Goal: Task Accomplishment & Management: Complete application form

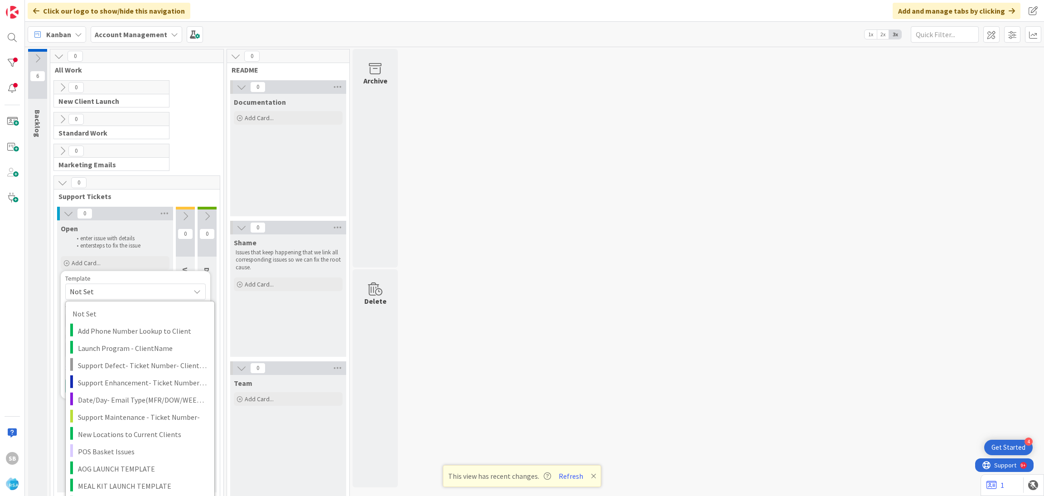
scroll to position [10, 0]
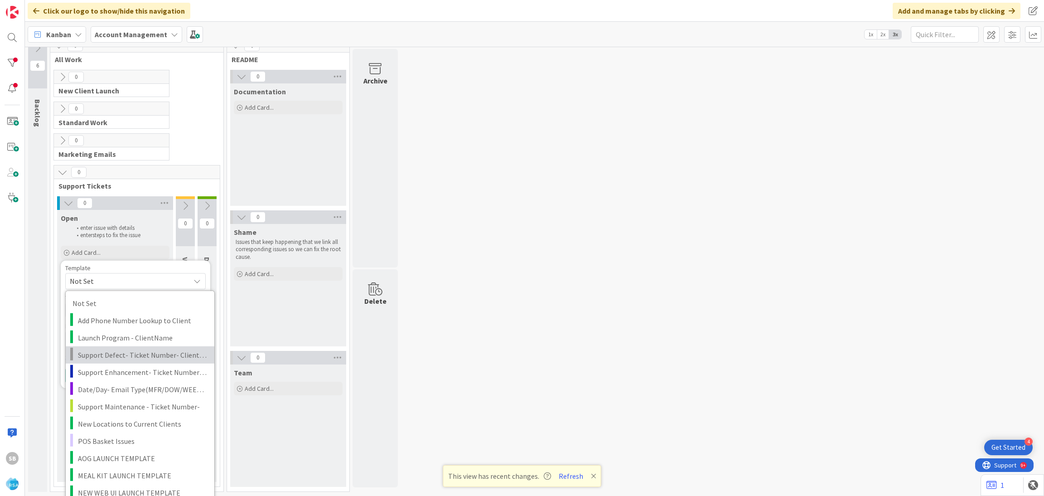
click at [145, 356] on span "Support Defect- Ticket Number- Client Name- Product Name" at bounding box center [143, 355] width 130 height 12
type textarea "x"
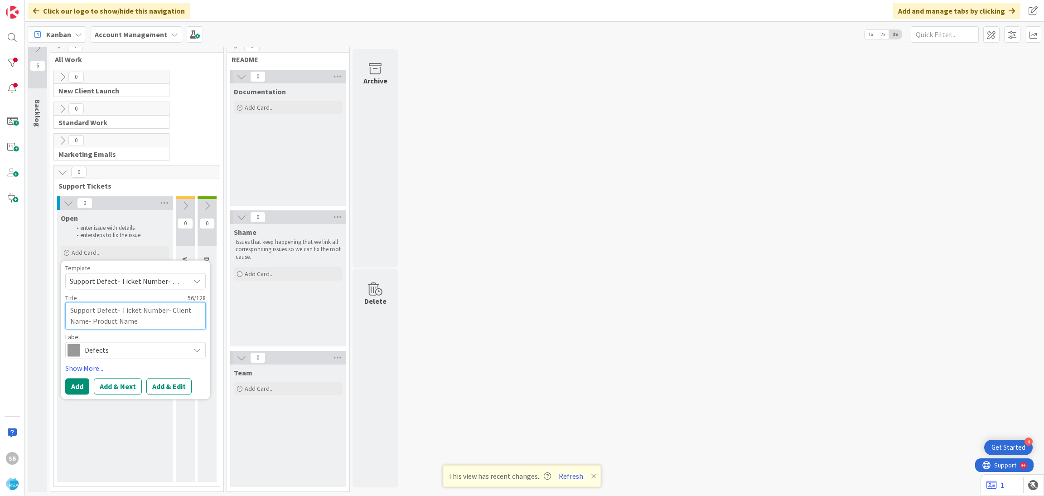
drag, startPoint x: 119, startPoint y: 307, endPoint x: 157, endPoint y: 319, distance: 39.9
click at [157, 319] on textarea "Support Defect- Ticket Number- Client Name- Product Name" at bounding box center [135, 315] width 141 height 27
type textarea "Support Defect-"
type textarea "x"
paste textarea "303586"
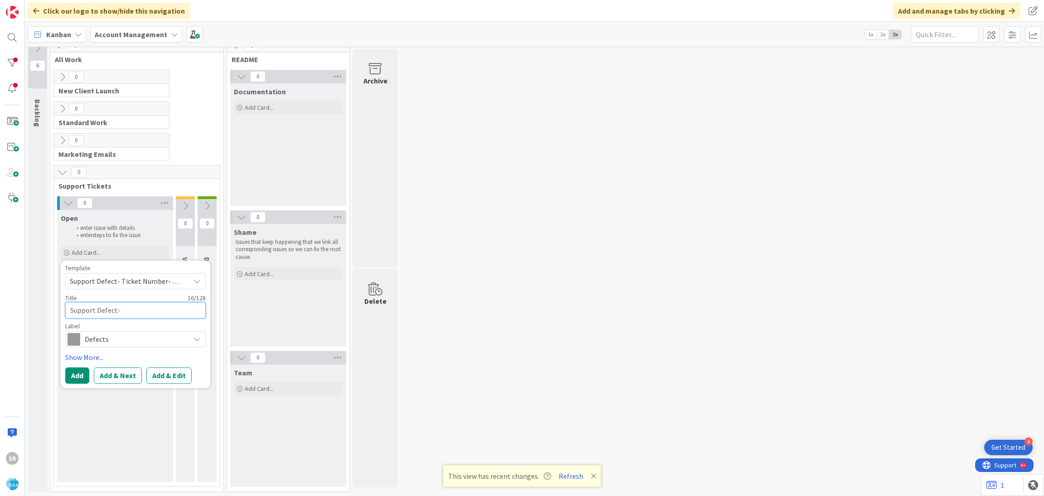
type textarea "Support Defect- 303586"
type textarea "x"
type textarea "Support Defect- 303586"
type textarea "x"
type textarea "Support Defect- 303586 -"
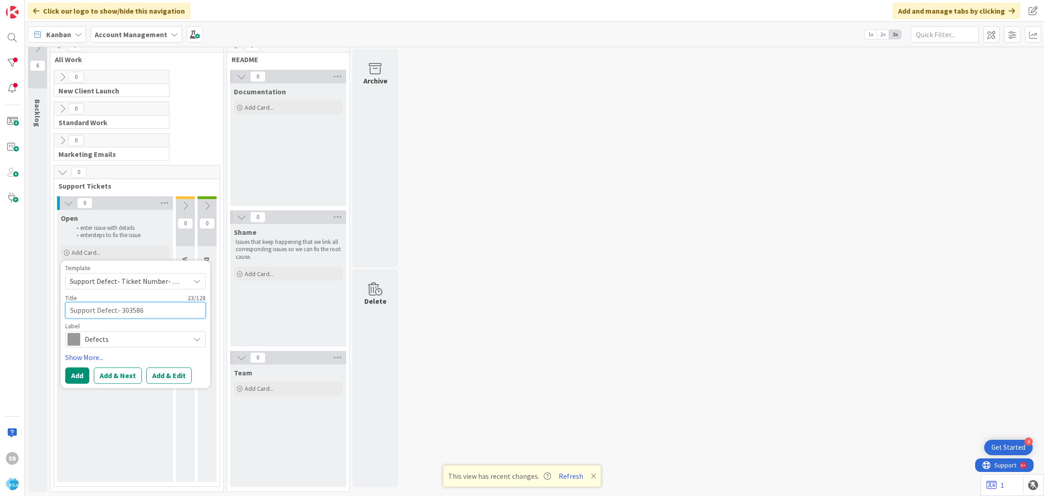
type textarea "x"
type textarea "Support Defect- 303586 -"
type textarea "x"
paste textarea "Hardings"
type textarea "Support Defect- 303586 - Hardings"
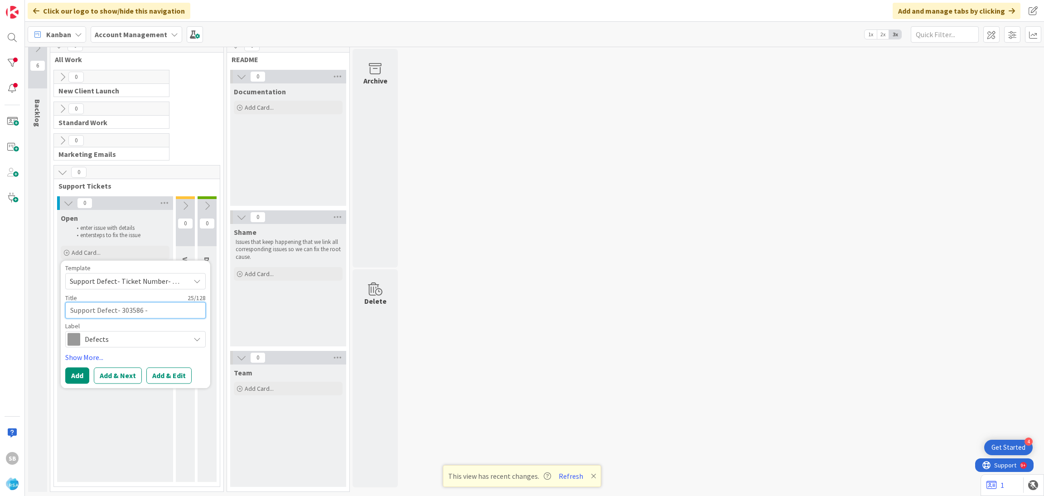
type textarea "x"
type textarea "Support Defect- 303586 - Hardings"
type textarea "x"
type textarea "Support Defect- 303586 - Hardings -"
type textarea "x"
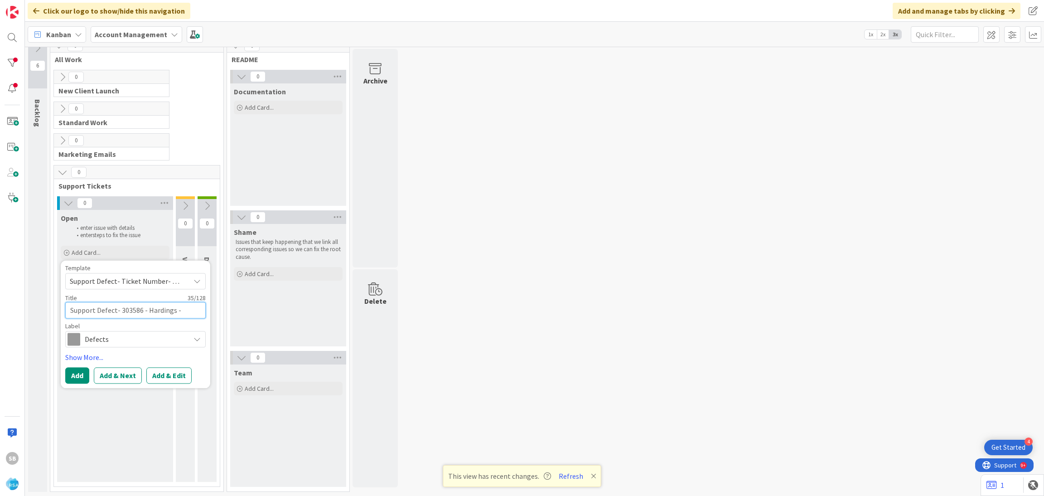
type textarea "Support Defect- 303586 - Hardings -"
type textarea "x"
paste textarea "Online Applications"
type textarea "Support Defect- 303586 - Hardings - Online Applications"
type textarea "x"
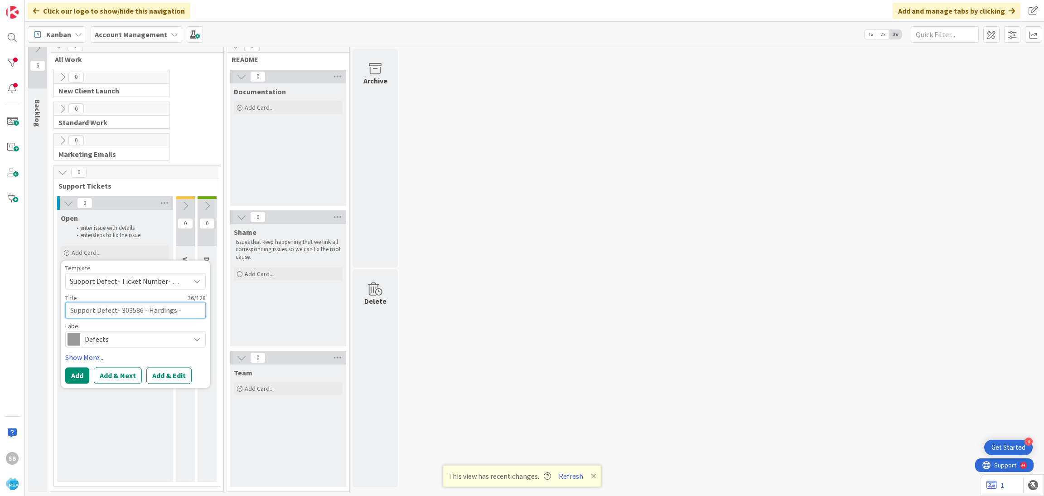
type textarea "Support Defect- 303586 - Hardings - Online Applications"
type textarea "x"
type textarea "Support Defect- 303586 - Hardings - Online Applications -"
type textarea "x"
type textarea "Support Defect- 303586 - Hardings - Online Applications -"
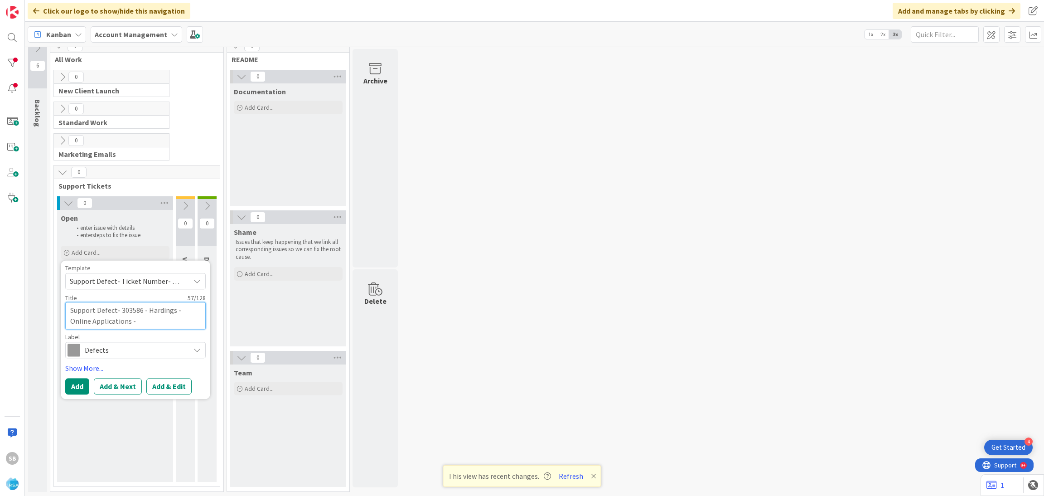
type textarea "x"
type textarea "Support Defect- 303586 - Hardings - Online Applications - R"
type textarea "x"
type textarea "Support Defect- 303586 - Hardings - Online Applications - RA"
type textarea "x"
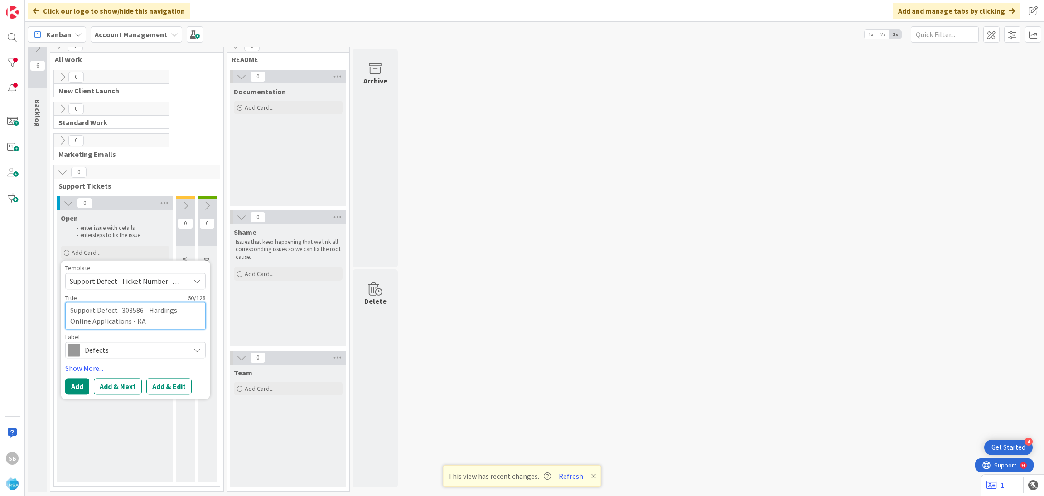
type textarea "Support Defect- 303586 - Hardings - Online Applications - R"
type textarea "x"
type textarea "Support Defect- 303586 - Hardings - Online Applications - RS"
type textarea "x"
type textarea "Support Defect- 303586 - Hardings - Online Applications - RSA"
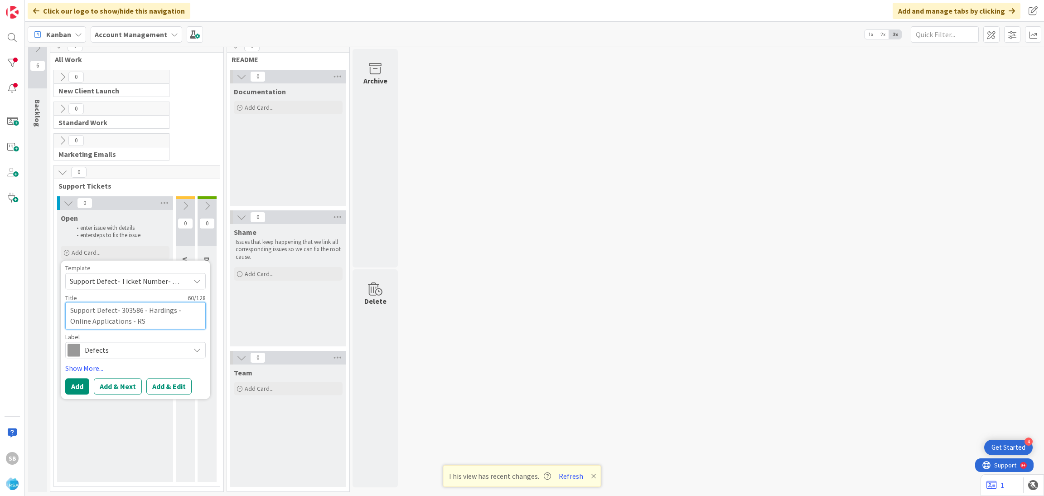
type textarea "x"
type textarea "Support Defect- 303586 - Hardings - Online Applications - RSA"
click at [180, 383] on button "Add & Edit" at bounding box center [168, 386] width 45 height 16
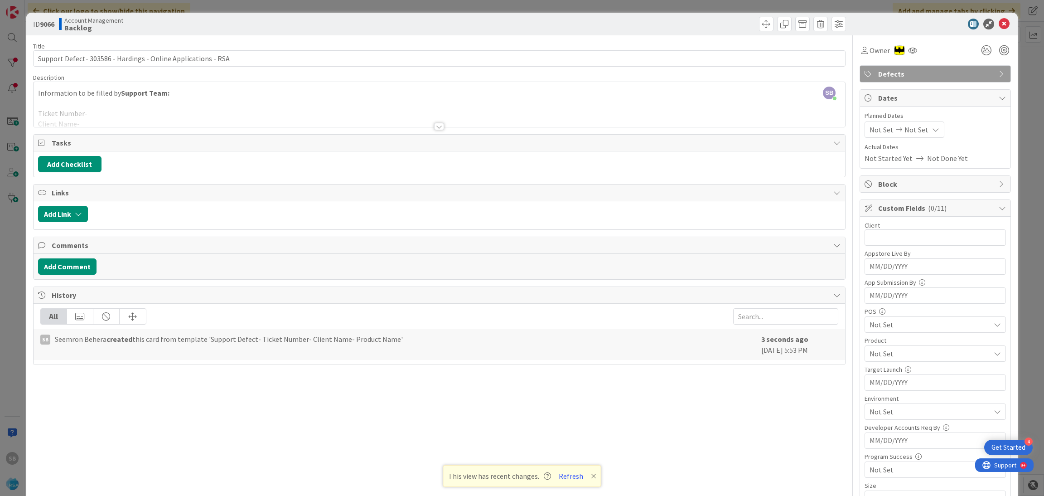
click at [102, 110] on div at bounding box center [440, 115] width 812 height 23
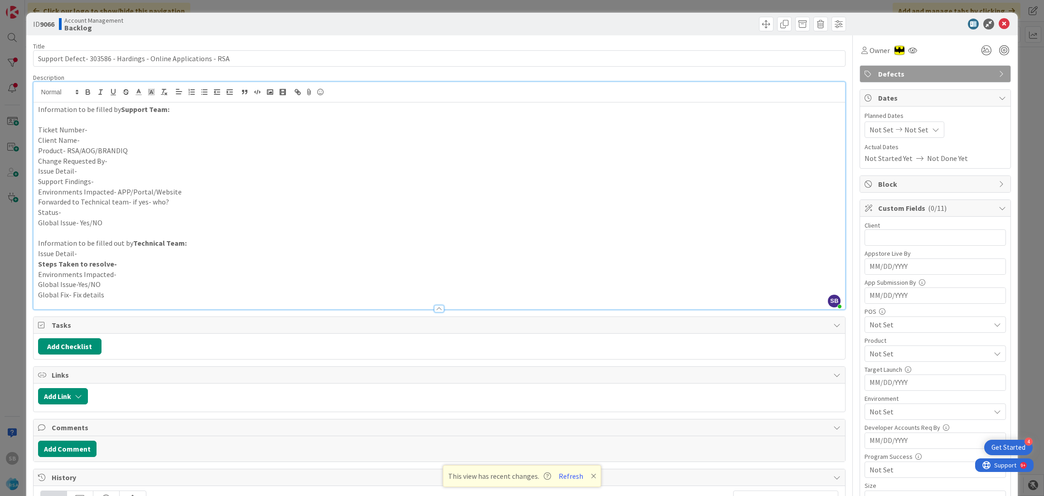
click at [107, 128] on p "Ticket Number-" at bounding box center [439, 130] width 803 height 10
click at [94, 152] on p "Product- RSA/AOG/BRANDIQ" at bounding box center [439, 150] width 803 height 10
click at [81, 135] on p "Ticket Number- 303586" at bounding box center [439, 130] width 803 height 10
click at [82, 137] on p "Client Name-" at bounding box center [439, 140] width 803 height 10
click at [134, 150] on p "Product- RSA/AOG/BRANDIQ" at bounding box center [439, 150] width 803 height 10
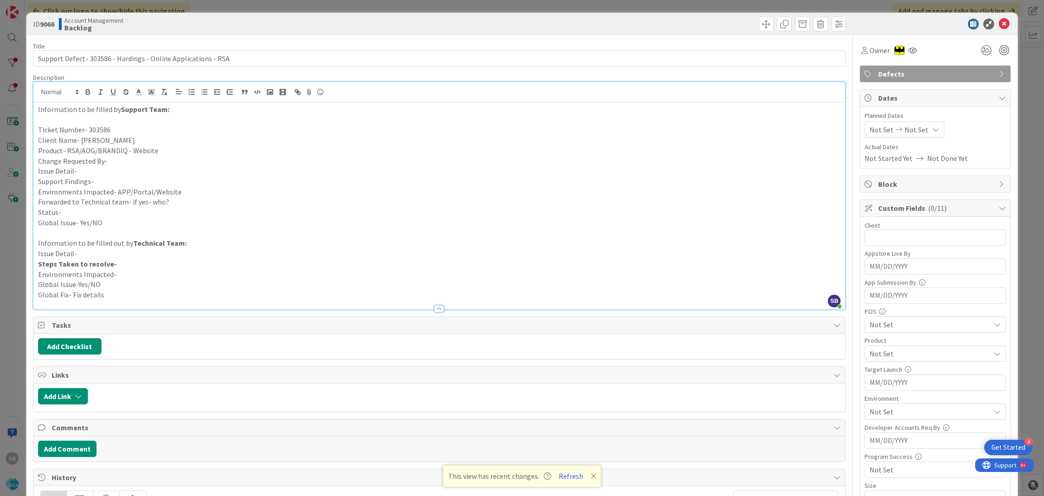
click at [124, 161] on p "Change Requested By-" at bounding box center [439, 161] width 803 height 10
click at [115, 160] on p "Change Requested By- Angel" at bounding box center [439, 161] width 803 height 10
click at [142, 176] on p "Support Findings-" at bounding box center [439, 181] width 803 height 10
click at [123, 169] on p "Issue Detail-" at bounding box center [439, 171] width 803 height 10
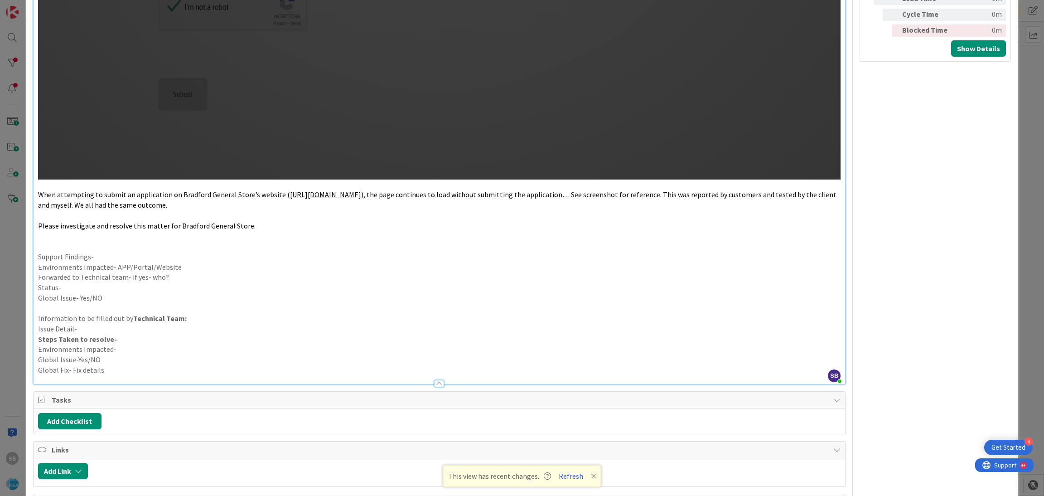
scroll to position [858, 0]
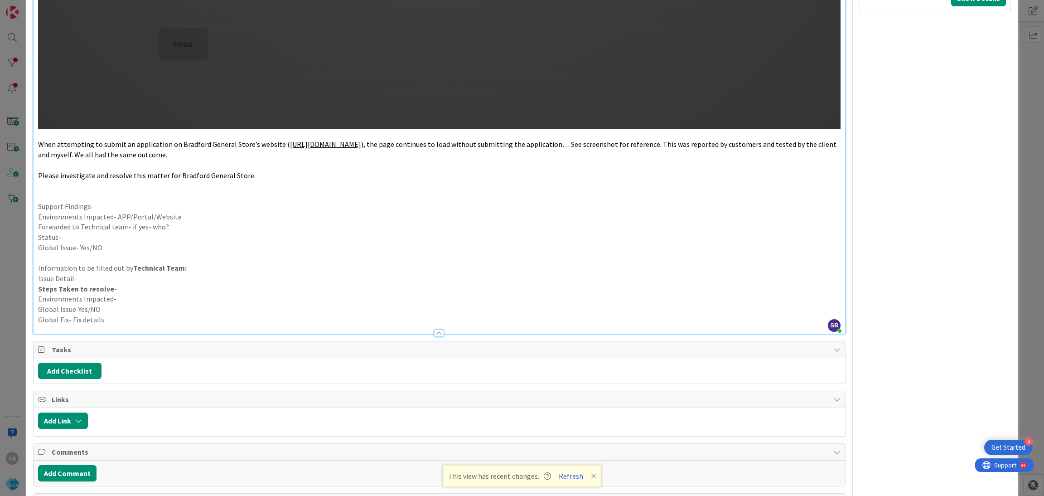
click at [145, 208] on p "Support Findings-" at bounding box center [439, 206] width 803 height 10
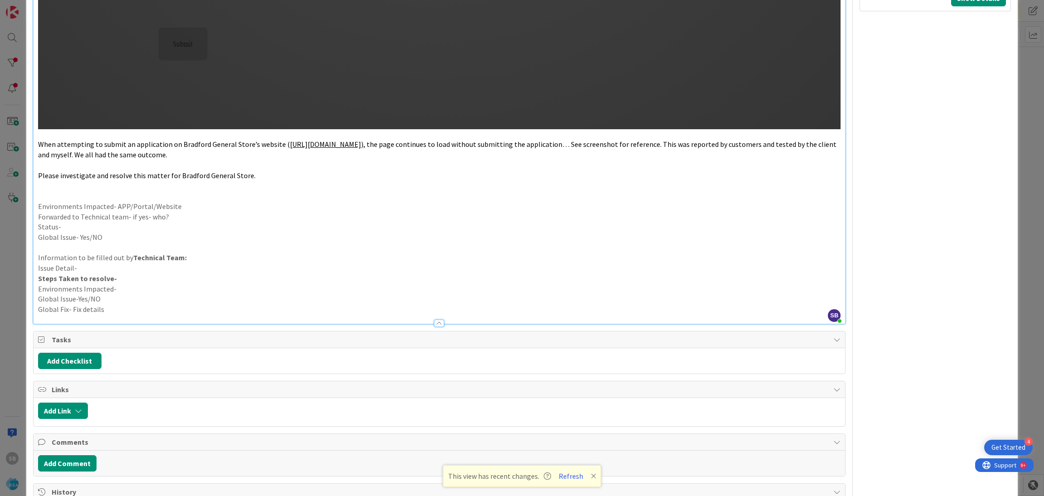
click at [185, 205] on p "Environments Impacted- APP/Portal/Website" at bounding box center [439, 206] width 803 height 10
click at [185, 218] on p "Forwarded to Technical team- if yes- who?" at bounding box center [439, 217] width 803 height 10
click at [173, 224] on p "Status-" at bounding box center [439, 227] width 803 height 10
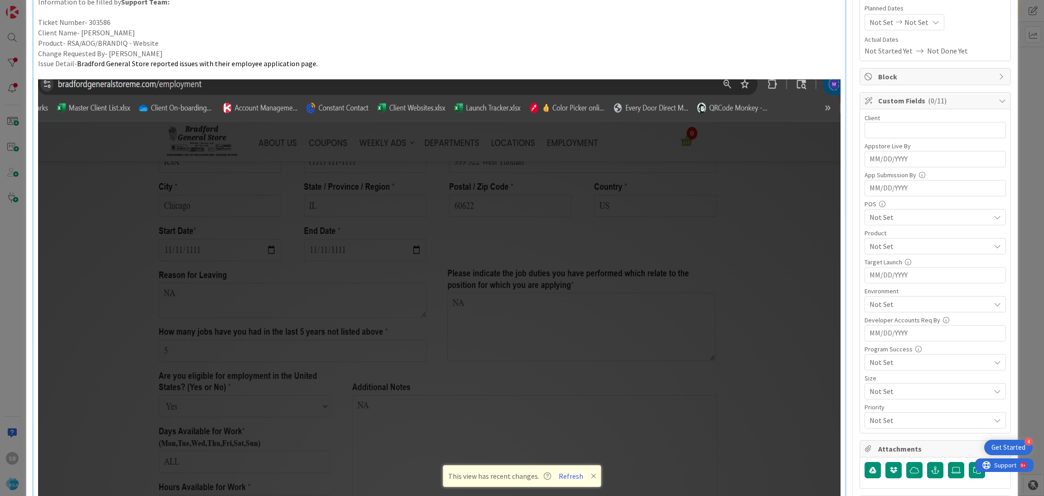
scroll to position [0, 0]
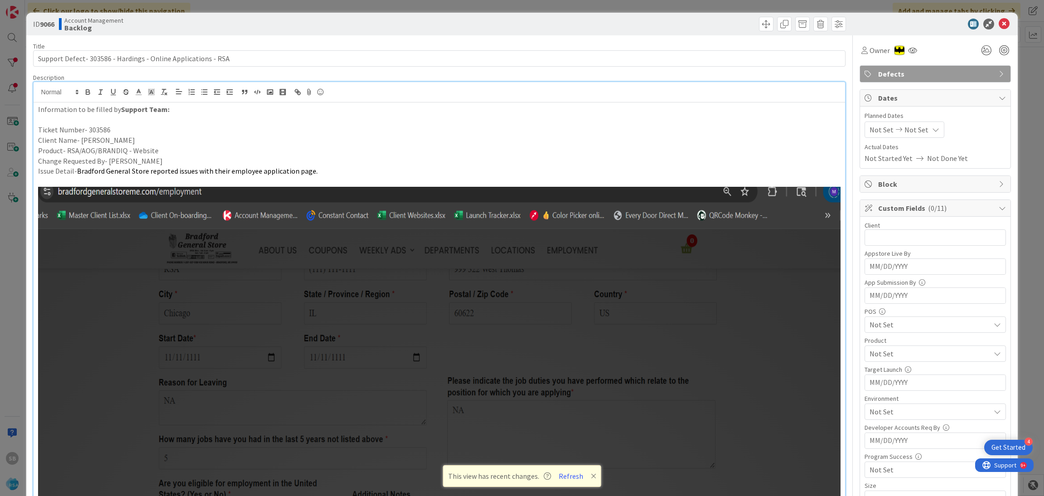
click at [875, 131] on span "Not Set" at bounding box center [882, 129] width 24 height 11
click at [894, 242] on td "18" at bounding box center [902, 242] width 18 height 17
type input "[DATE]"
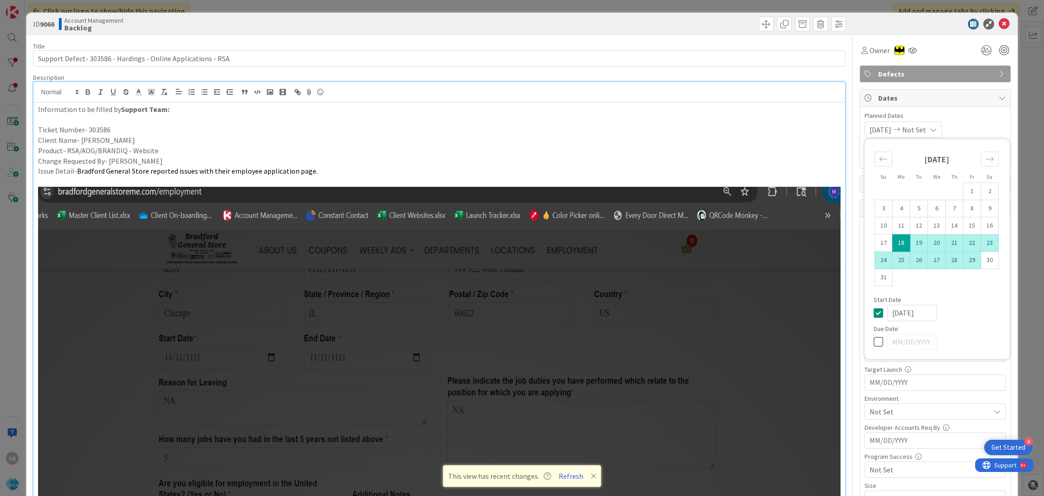
click at [964, 266] on td "29" at bounding box center [973, 260] width 18 height 17
type input "[DATE]"
click at [975, 126] on div "[DATE] [DATE] Su Mo Tu We Th Fr Sa [DATE] 1 2 3 4 5 6 7 8 9 10 11 12 13 14 15 1…" at bounding box center [935, 129] width 141 height 16
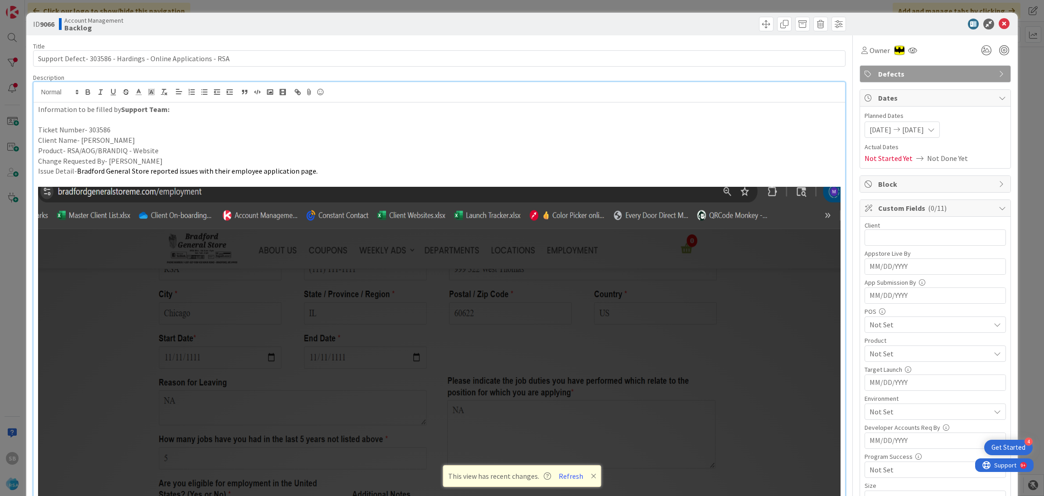
scroll to position [91, 0]
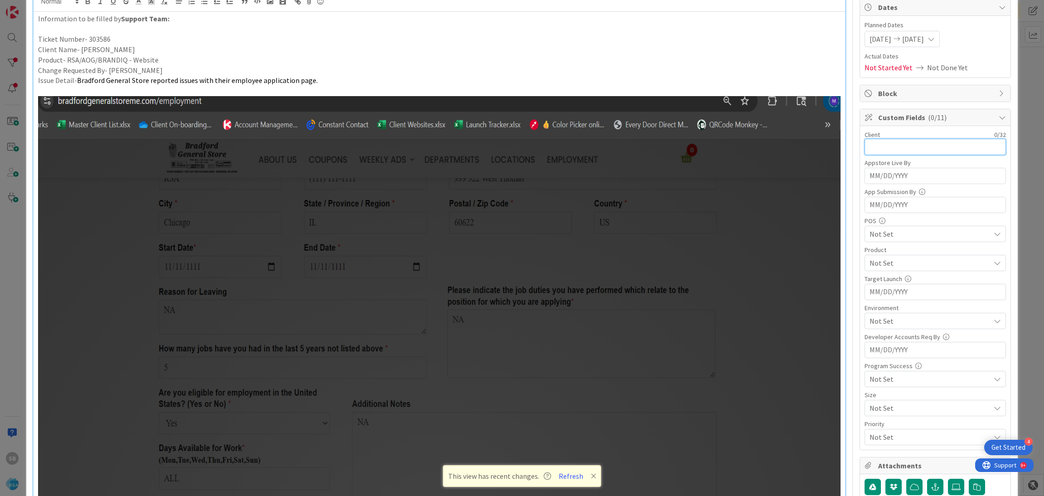
click at [907, 141] on input "text" at bounding box center [935, 147] width 141 height 16
type input "B"
type input "C"
type input "Bradford"
click at [882, 239] on span "Not Set" at bounding box center [930, 233] width 121 height 11
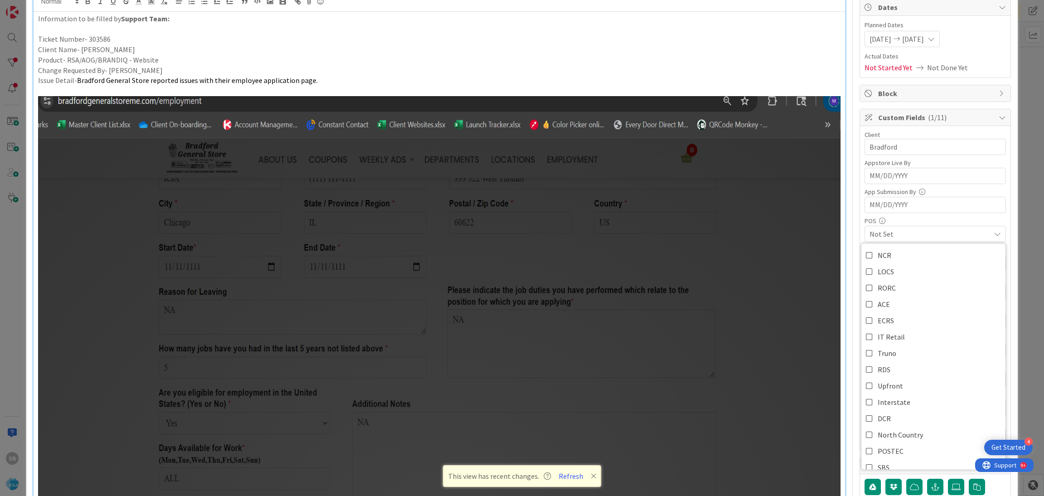
click at [877, 237] on span "Not Set" at bounding box center [930, 233] width 121 height 11
click at [876, 275] on div "Client 8 / 32 Bradford Appstore Live By Navigate forward to interact with the c…" at bounding box center [935, 288] width 141 height 315
click at [872, 272] on div "Client 8 / 32 Bradford Appstore Live By Navigate forward to interact with the c…" at bounding box center [935, 288] width 141 height 315
click at [872, 268] on span "Not Set" at bounding box center [930, 262] width 121 height 11
click at [878, 286] on span "RSA" at bounding box center [884, 284] width 12 height 14
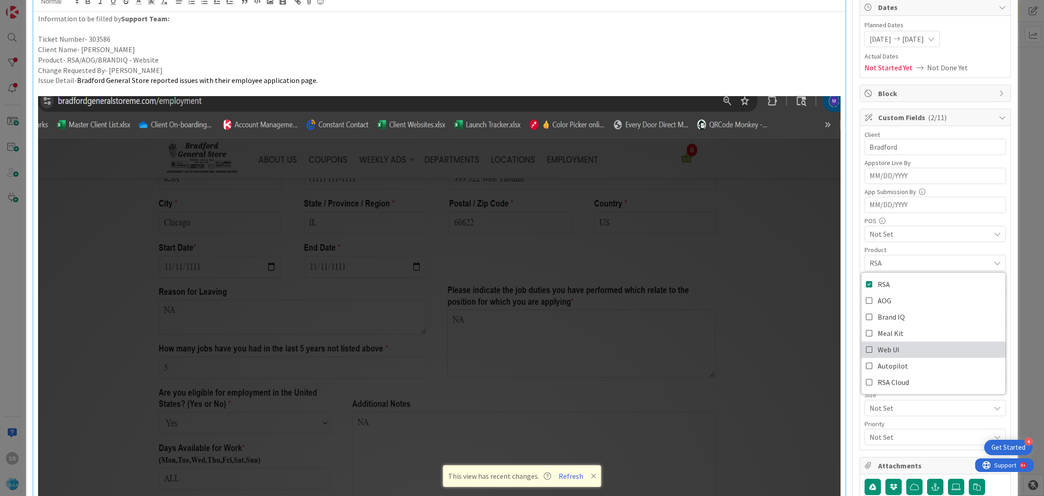
click at [878, 349] on span "Web UI" at bounding box center [889, 350] width 22 height 14
click at [884, 274] on div "RSA AOG Brand IQ Meal Kit Web UI Autopilot RSA Cloud" at bounding box center [933, 333] width 145 height 122
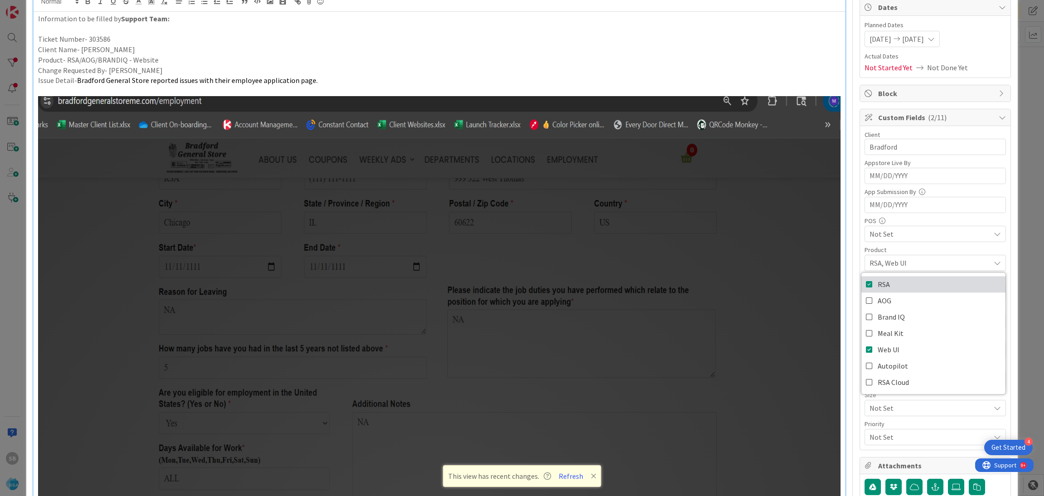
click at [882, 280] on link "RSA" at bounding box center [934, 284] width 144 height 16
click at [909, 264] on span "Web UI" at bounding box center [930, 262] width 121 height 11
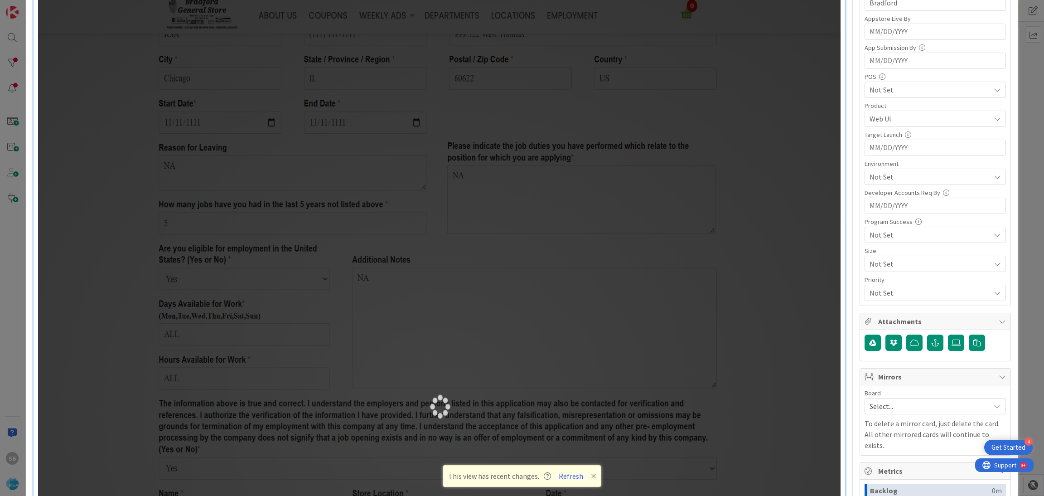
scroll to position [248, 0]
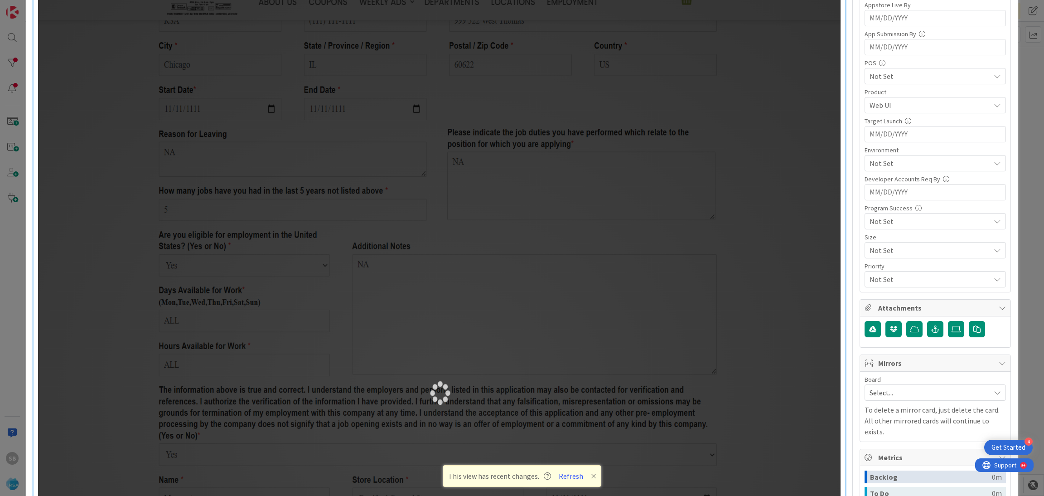
click at [893, 164] on span "Not Set" at bounding box center [930, 163] width 121 height 11
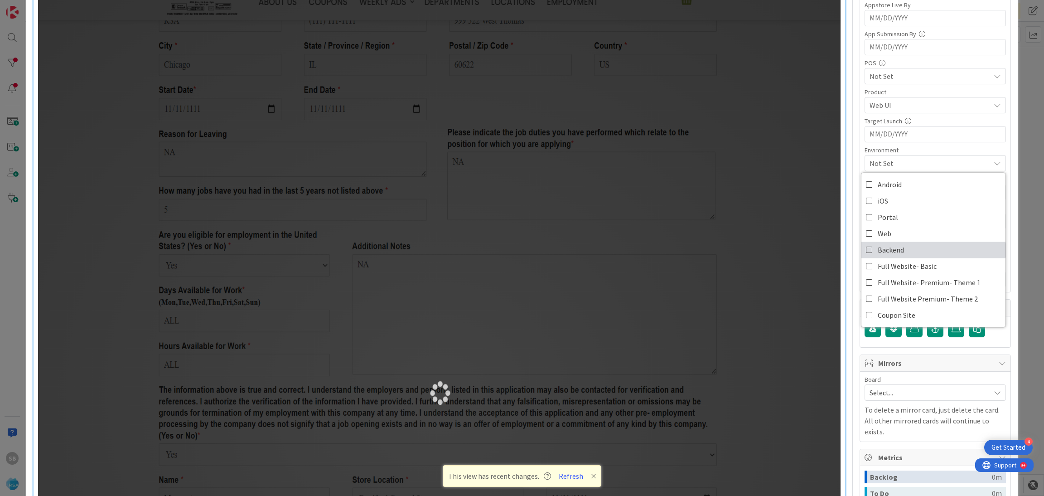
click at [888, 243] on link "Backend" at bounding box center [934, 250] width 144 height 16
click at [878, 237] on span "Web" at bounding box center [885, 234] width 14 height 14
click at [878, 248] on span "Backend" at bounding box center [891, 250] width 26 height 14
click at [915, 169] on span "Web" at bounding box center [930, 163] width 121 height 11
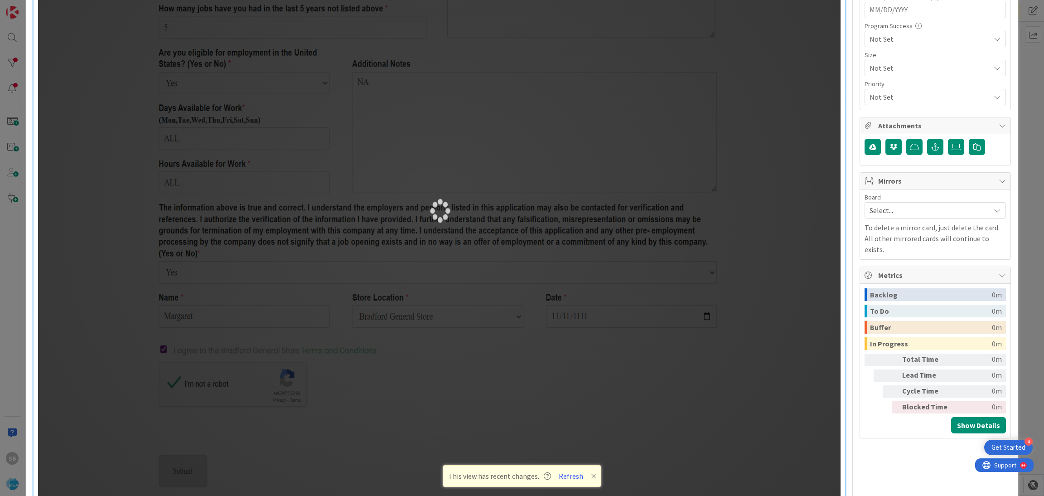
scroll to position [439, 0]
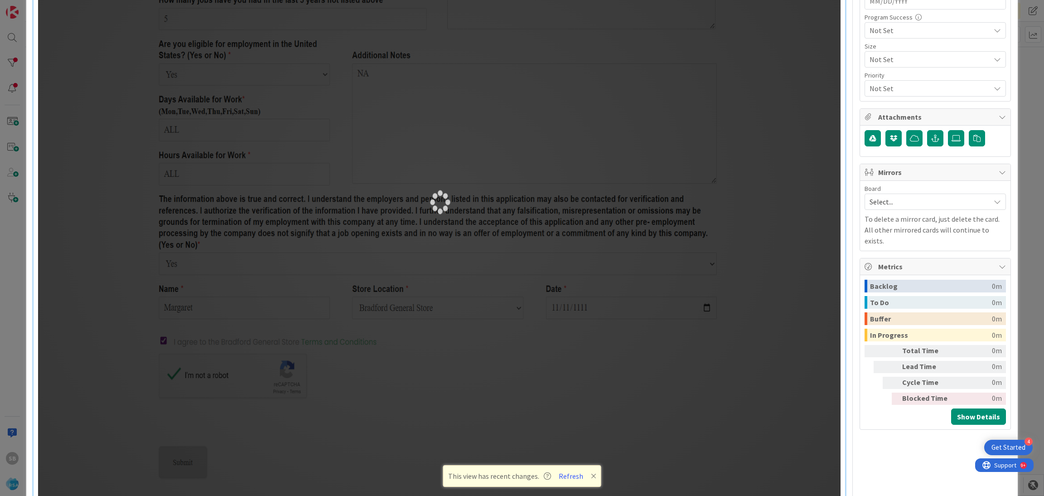
click at [921, 201] on span "Select..." at bounding box center [928, 201] width 116 height 13
click at [906, 264] on span "Software Development" at bounding box center [942, 261] width 120 height 14
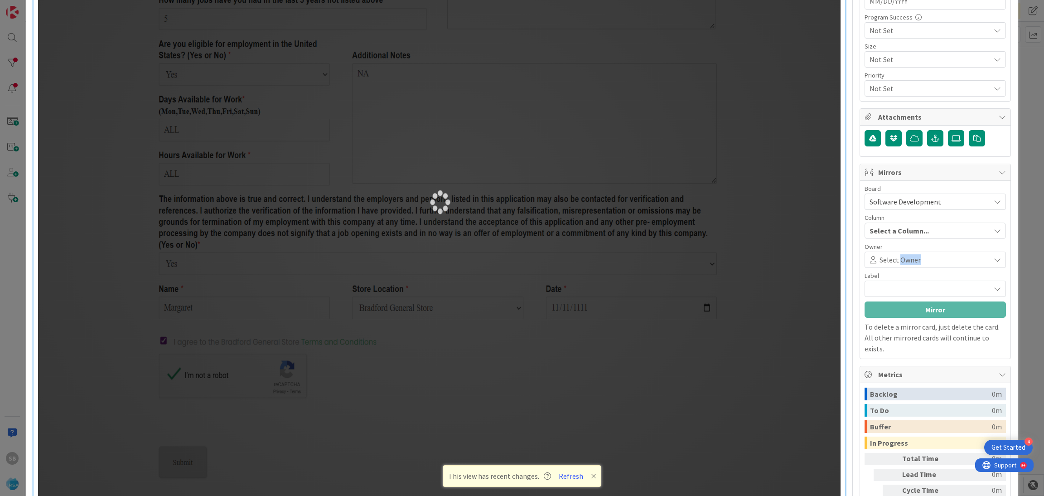
click at [906, 264] on span "Select Owner" at bounding box center [900, 259] width 41 height 11
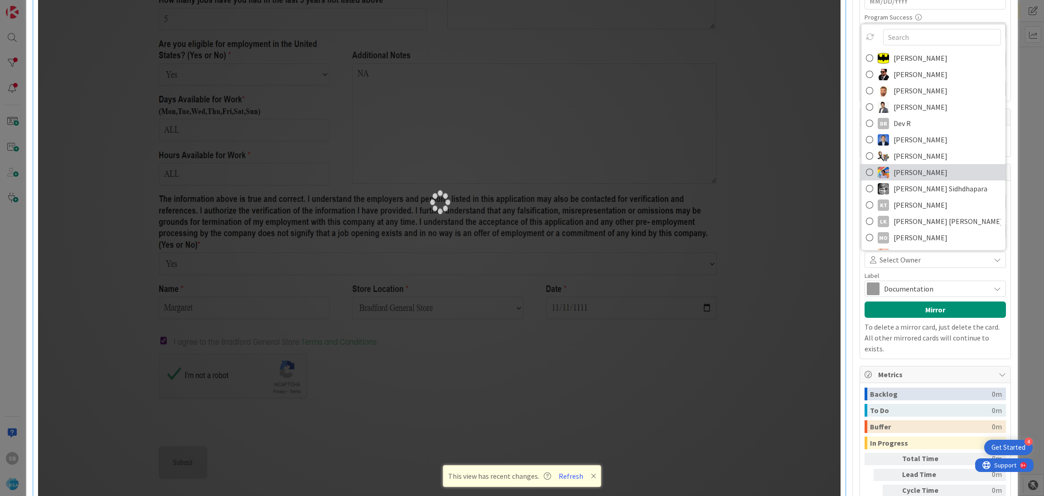
click at [917, 174] on span "[PERSON_NAME]" at bounding box center [921, 172] width 54 height 14
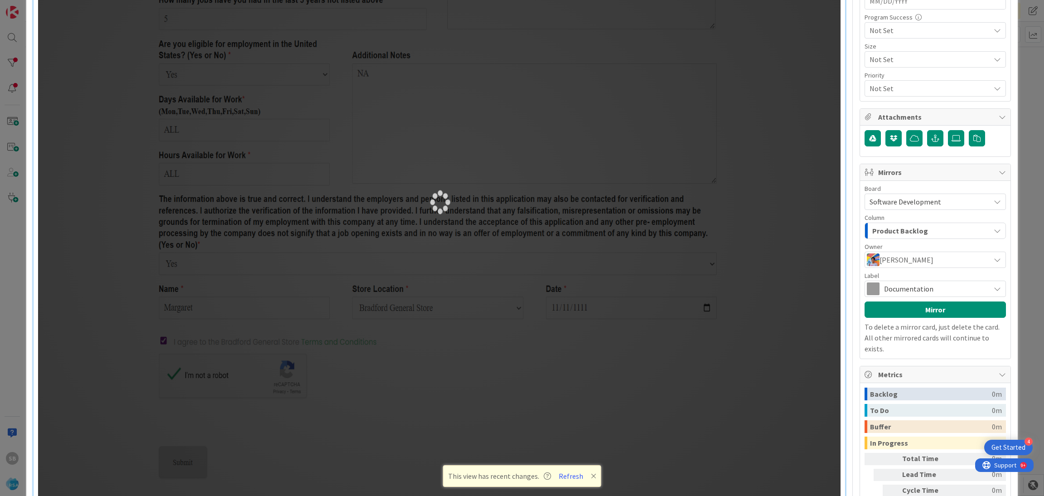
click at [916, 291] on span "Documentation" at bounding box center [935, 288] width 102 height 13
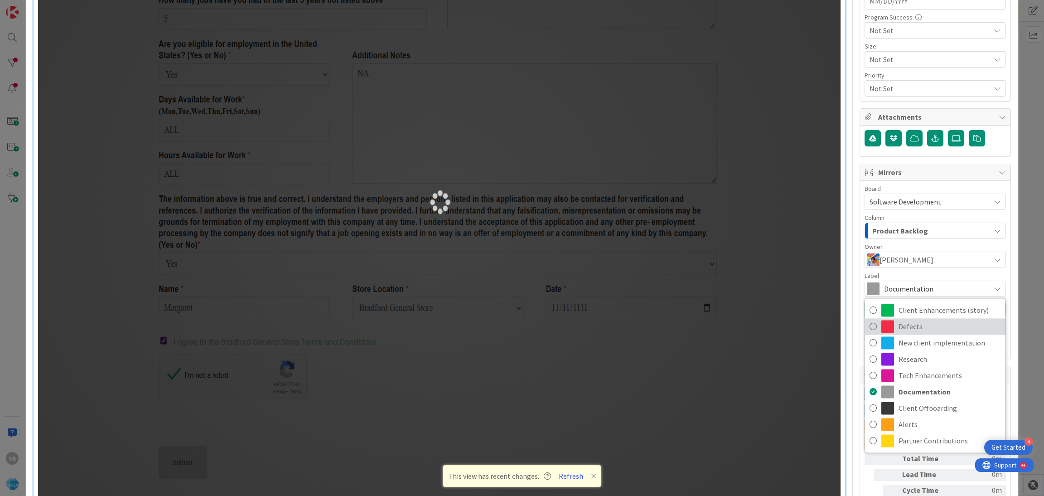
click at [911, 323] on span "Defects" at bounding box center [950, 327] width 102 height 14
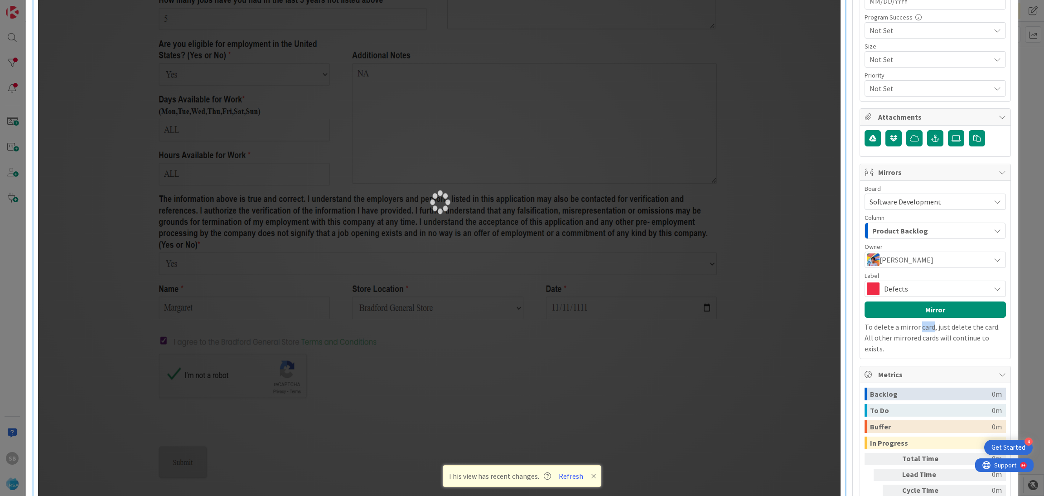
click at [911, 323] on p "To delete a mirror card, just delete the card. All other mirrored cards will co…" at bounding box center [935, 337] width 141 height 33
click at [898, 311] on button "Mirror" at bounding box center [935, 309] width 141 height 16
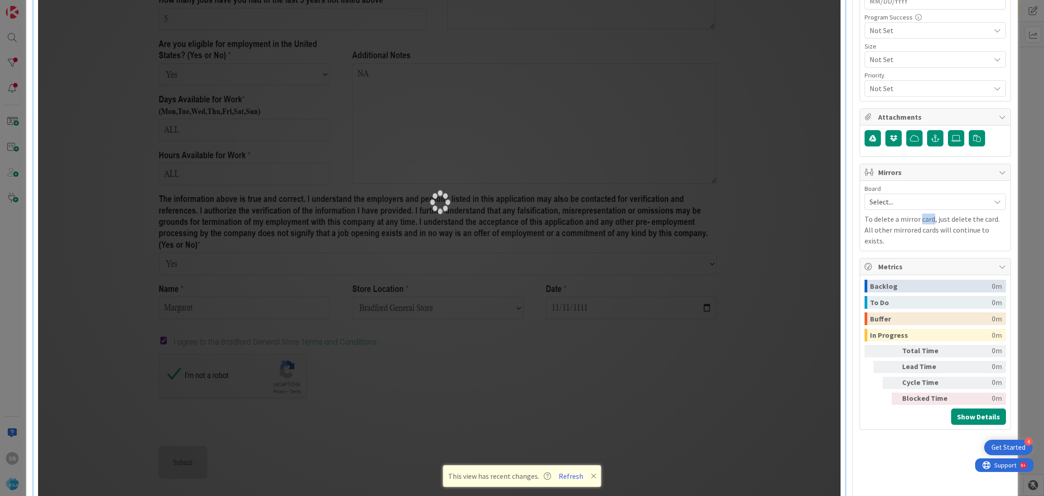
scroll to position [0, 0]
